Goal: Find specific page/section: Find specific page/section

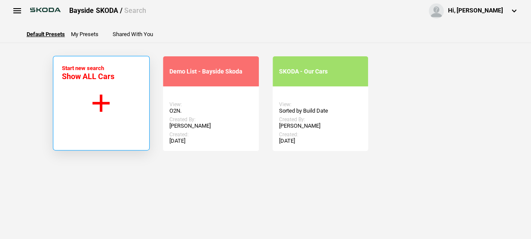
click at [92, 93] on button "Start new search Show ALL Cars" at bounding box center [101, 103] width 97 height 95
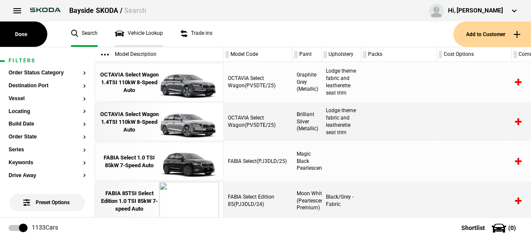
click at [128, 35] on link "Vehicle Lookup" at bounding box center [139, 33] width 48 height 25
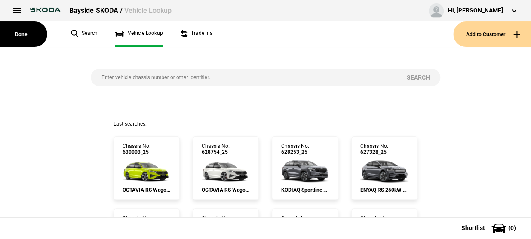
click at [123, 75] on input "search" at bounding box center [243, 77] width 305 height 17
type input "631056"
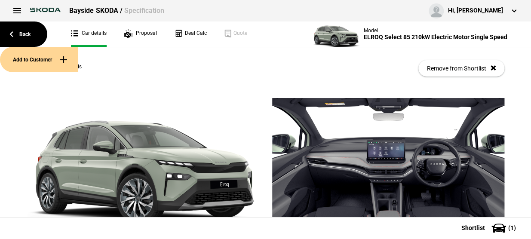
click at [77, 67] on div "Spec Details" at bounding box center [54, 67] width 55 height 9
click at [77, 65] on button "Add to Customer" at bounding box center [39, 59] width 78 height 25
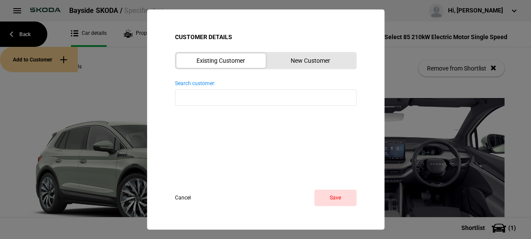
click at [171, 197] on div "Customer Details Existing Customer New Customer Search customer: Reset First Na…" at bounding box center [265, 119] width 237 height 220
click at [182, 198] on button "Cancel" at bounding box center [190, 197] width 31 height 16
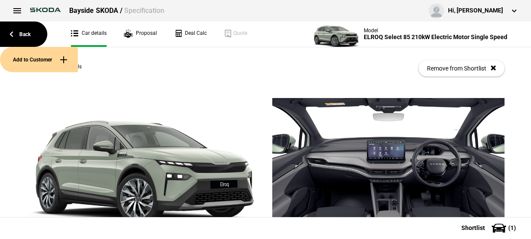
click at [140, 92] on div "Spec Details Remove from Shortlist" at bounding box center [266, 72] width 490 height 51
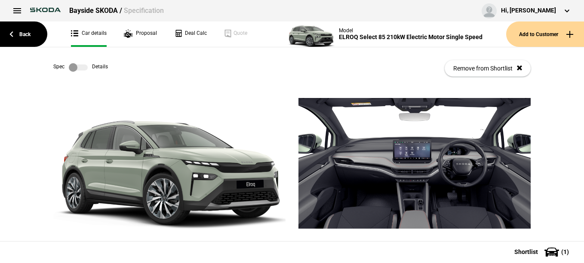
click at [74, 66] on label at bounding box center [78, 67] width 19 height 9
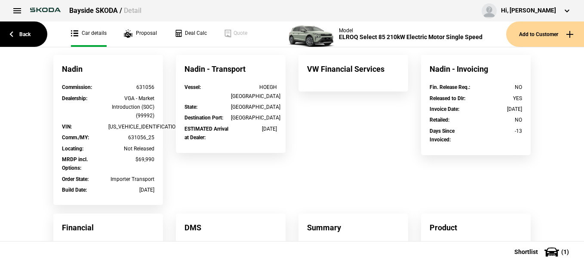
scroll to position [86, 0]
